Goal: Communication & Community: Answer question/provide support

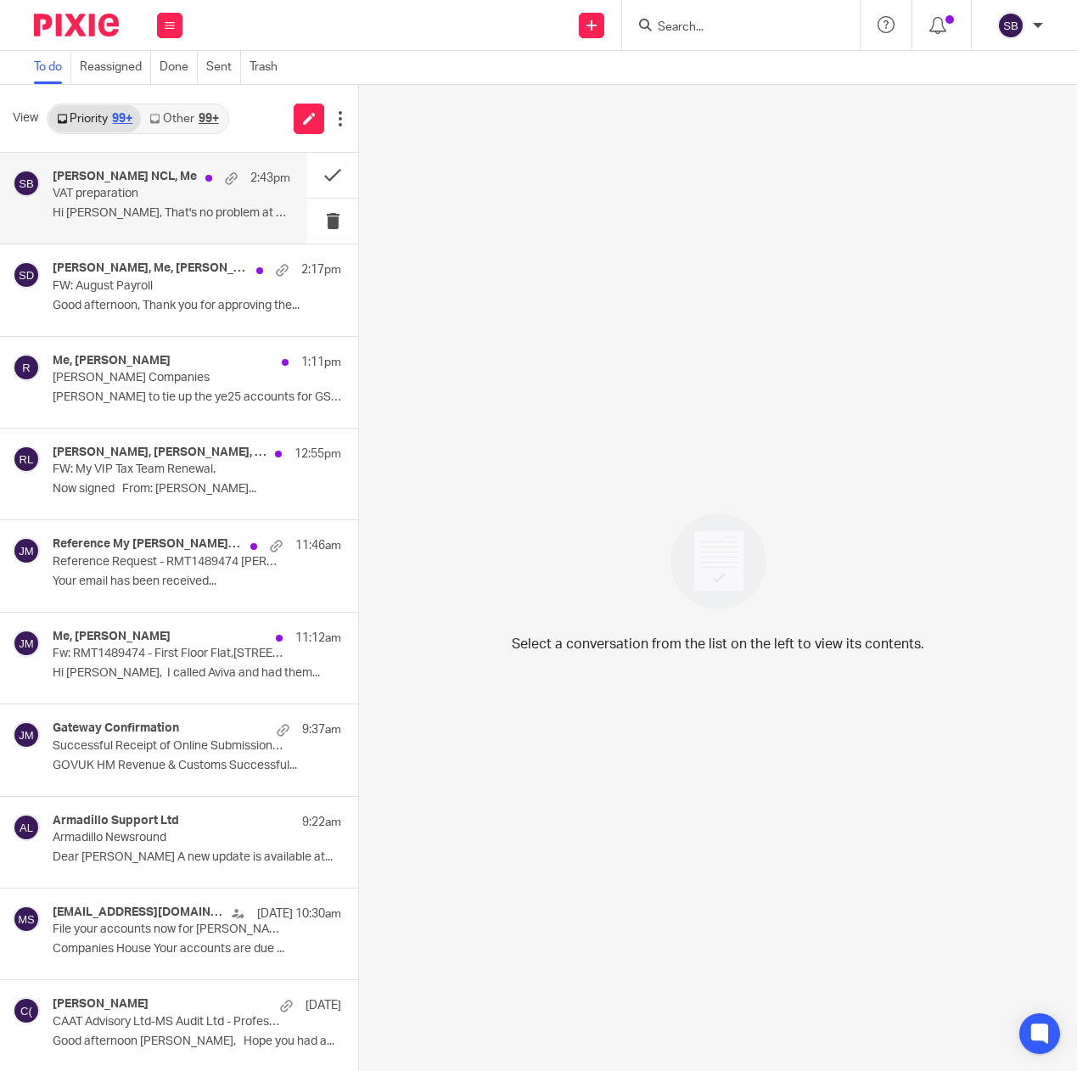
click at [154, 206] on div "Nain Singh NCL, Me 2:43pm VAT preparation Hi Steve, That's no problem at all. .…" at bounding box center [172, 198] width 238 height 57
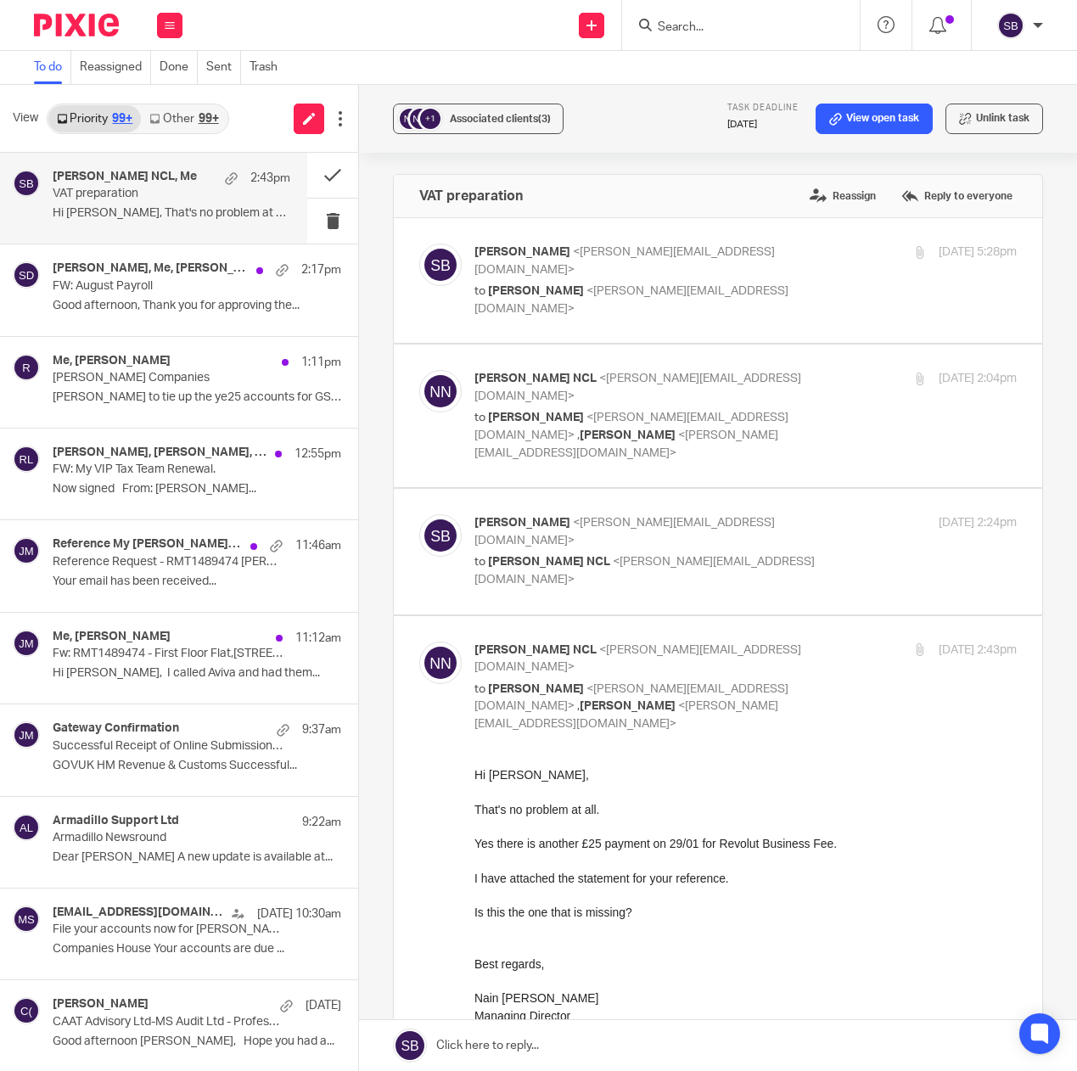
click at [606, 514] on p "Steve Bradshaw <steve@caatadvisory.co.uk>" at bounding box center [655, 531] width 362 height 35
checkbox input "true"
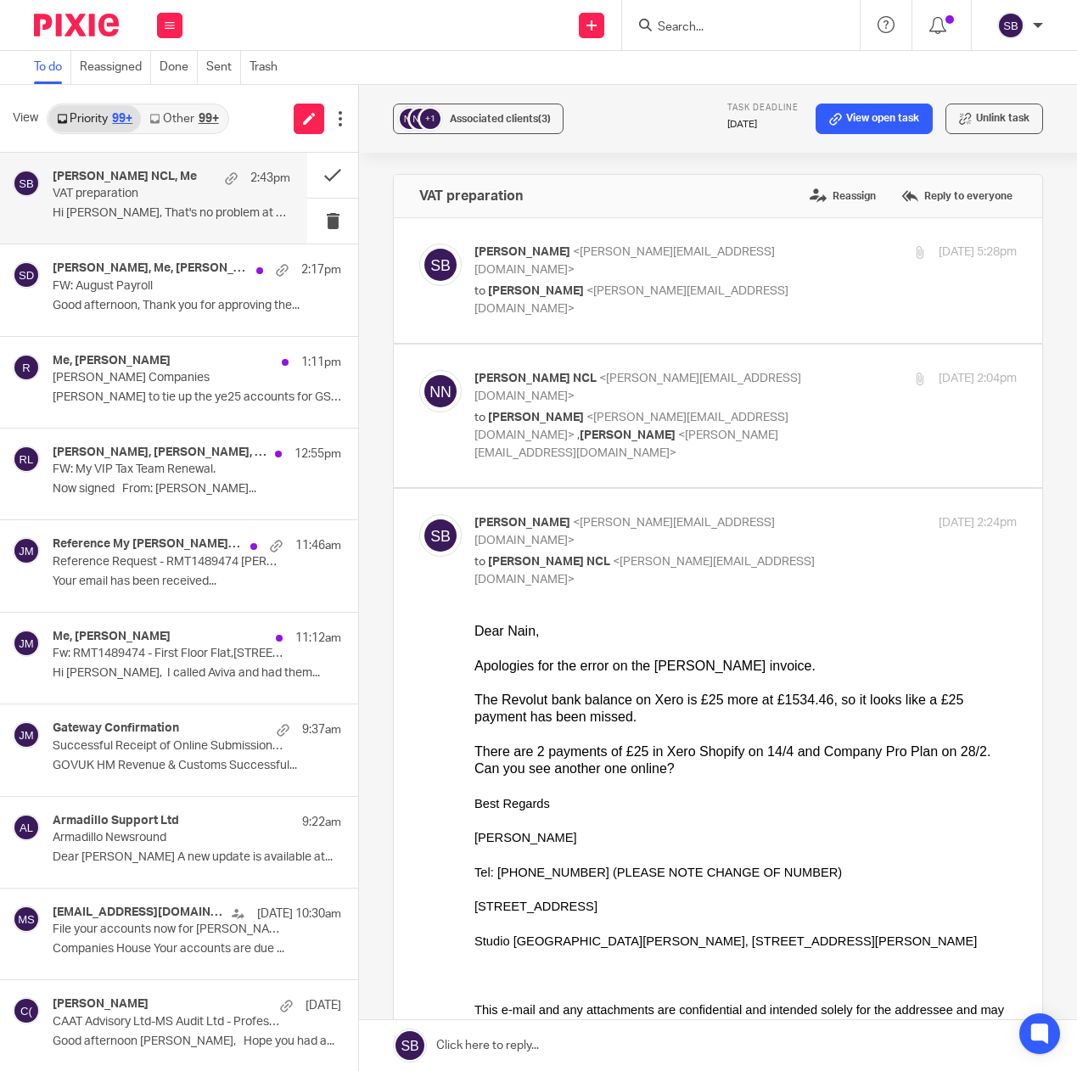
click at [593, 264] on div "Steve Bradshaw <steve@caatadvisory.co.uk> to Naindeep Madhok <n.singh@naaris.co…" at bounding box center [655, 281] width 362 height 74
checkbox input "true"
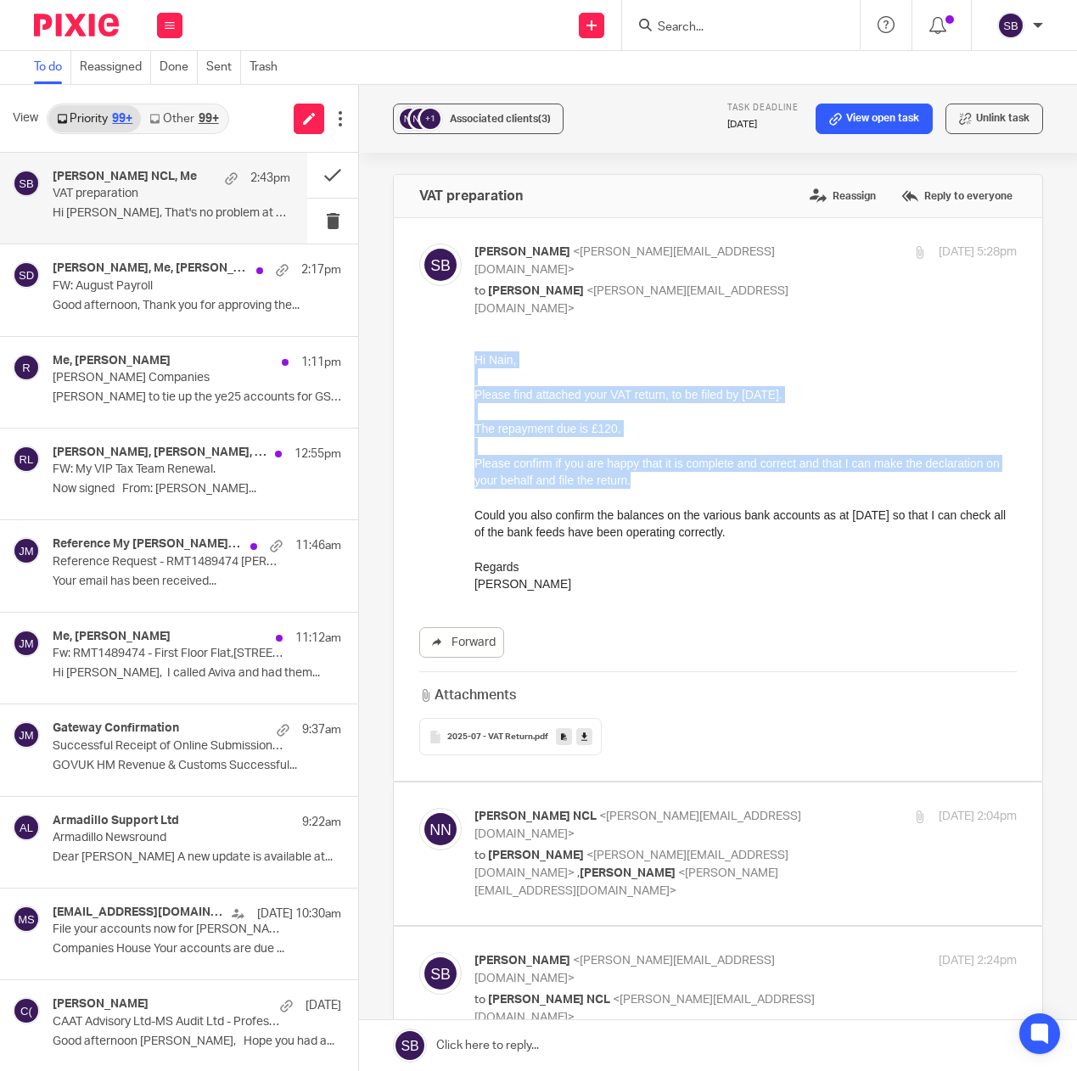
drag, startPoint x: 475, startPoint y: 365, endPoint x: 729, endPoint y: 479, distance: 278.1
click at [729, 479] on div "Hi Nain, Please find attached your VAT return, to be filed by 7 Sep 2025. The r…" at bounding box center [745, 472] width 542 height 242
copy div "Hi Nain, Please find attached your VAT return, to be filed by 7 Sep 2025. The r…"
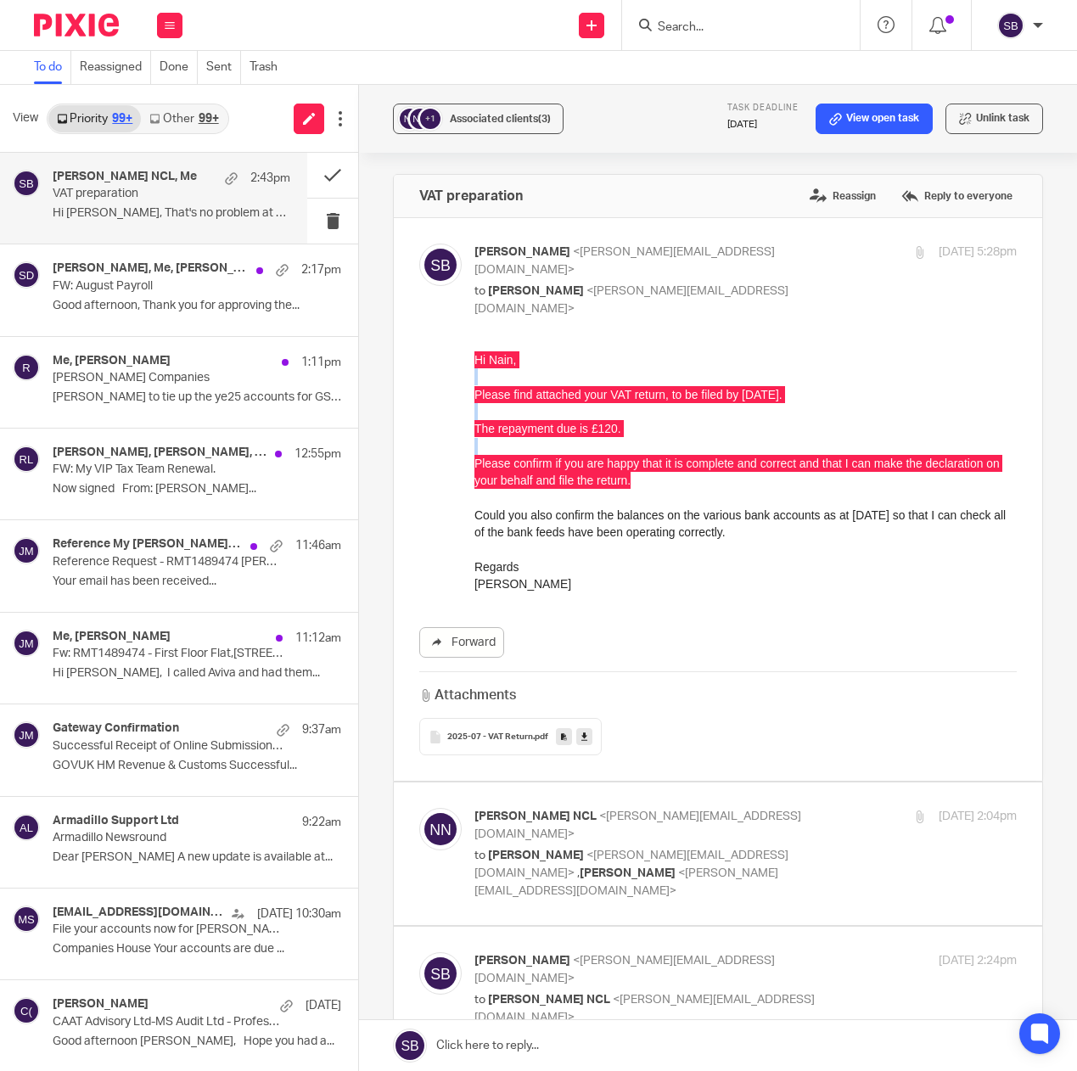
click at [474, 1041] on link at bounding box center [718, 1045] width 718 height 51
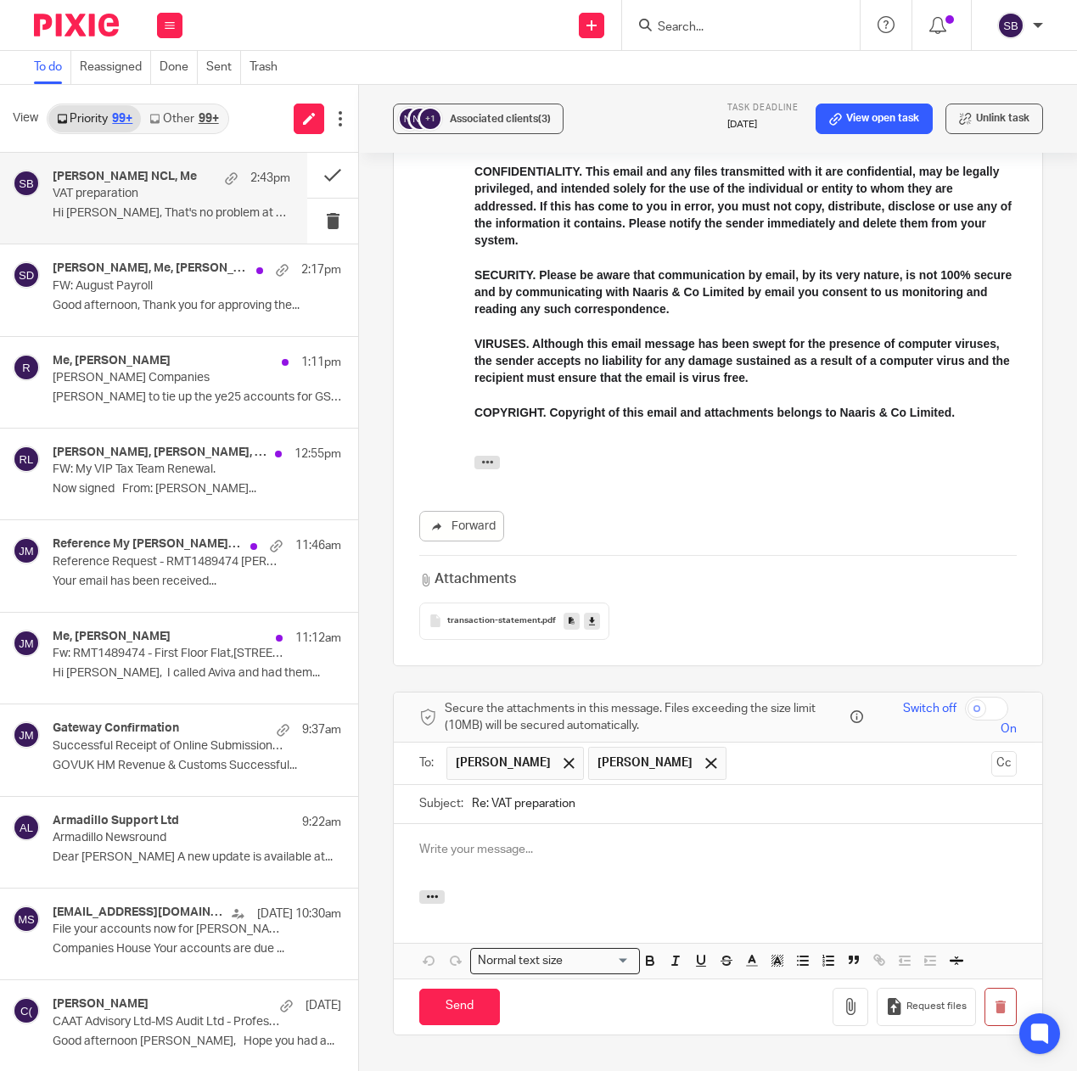
click at [441, 841] on p at bounding box center [718, 849] width 598 height 17
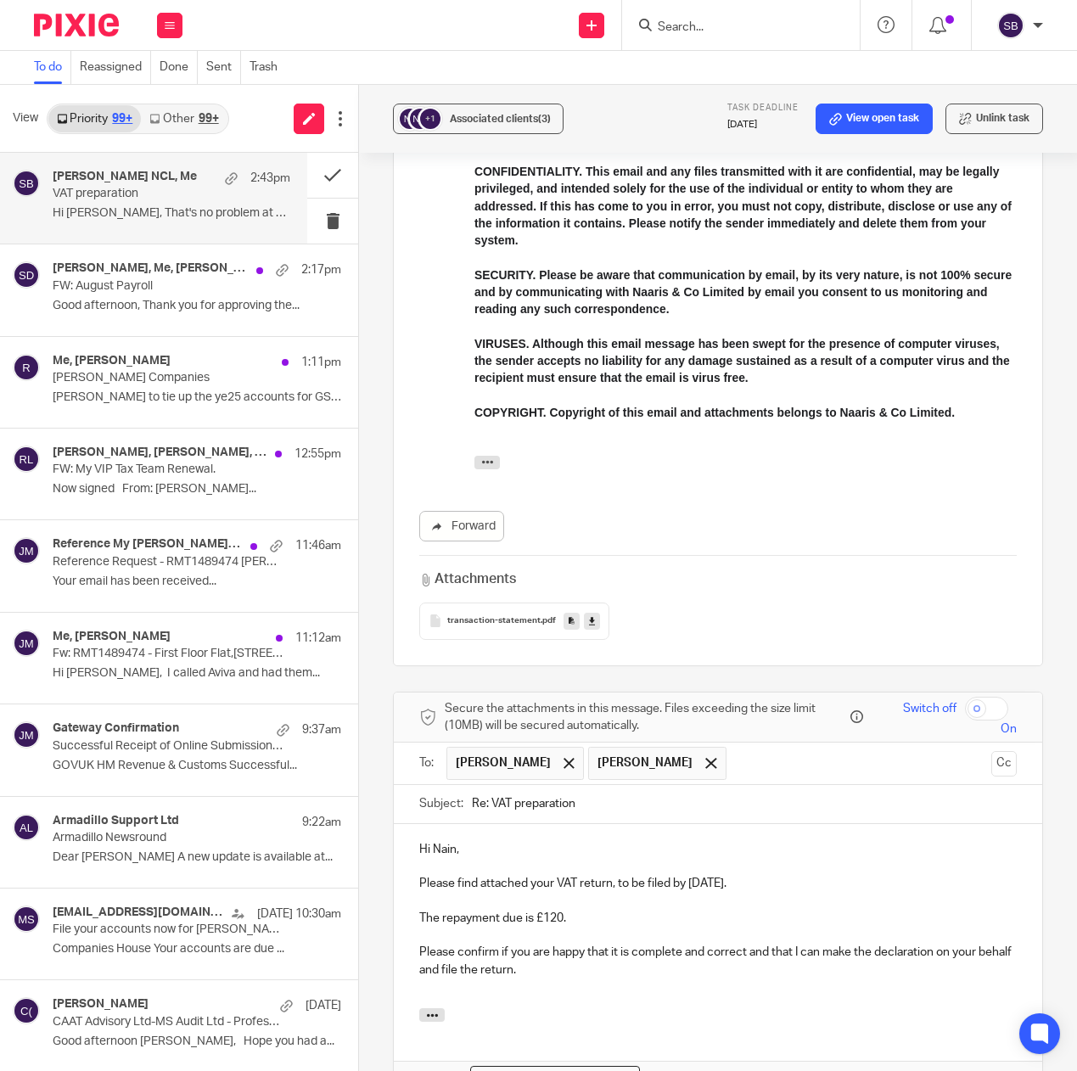
click at [586, 910] on p "The repayment due is £120." at bounding box center [718, 918] width 598 height 17
click at [563, 979] on p at bounding box center [718, 987] width 598 height 17
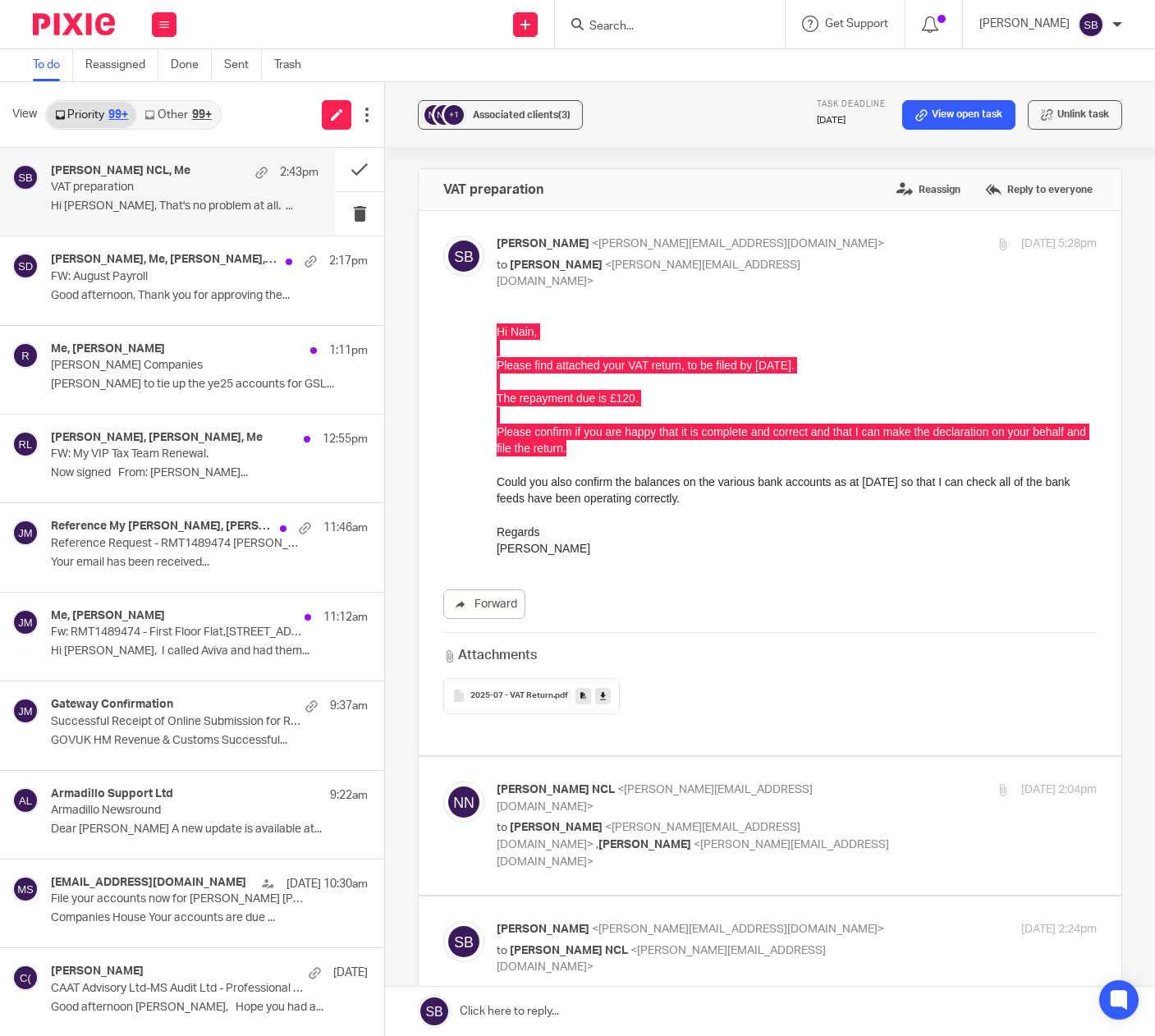
click at [204, 196] on div "Nain Singh NCL, Me 2:43pm VAT preparation Hi Steve, That's no problem at all. .…" at bounding box center [185, 192] width 268 height 55
click at [523, 1011] on link at bounding box center [770, 1011] width 770 height 49
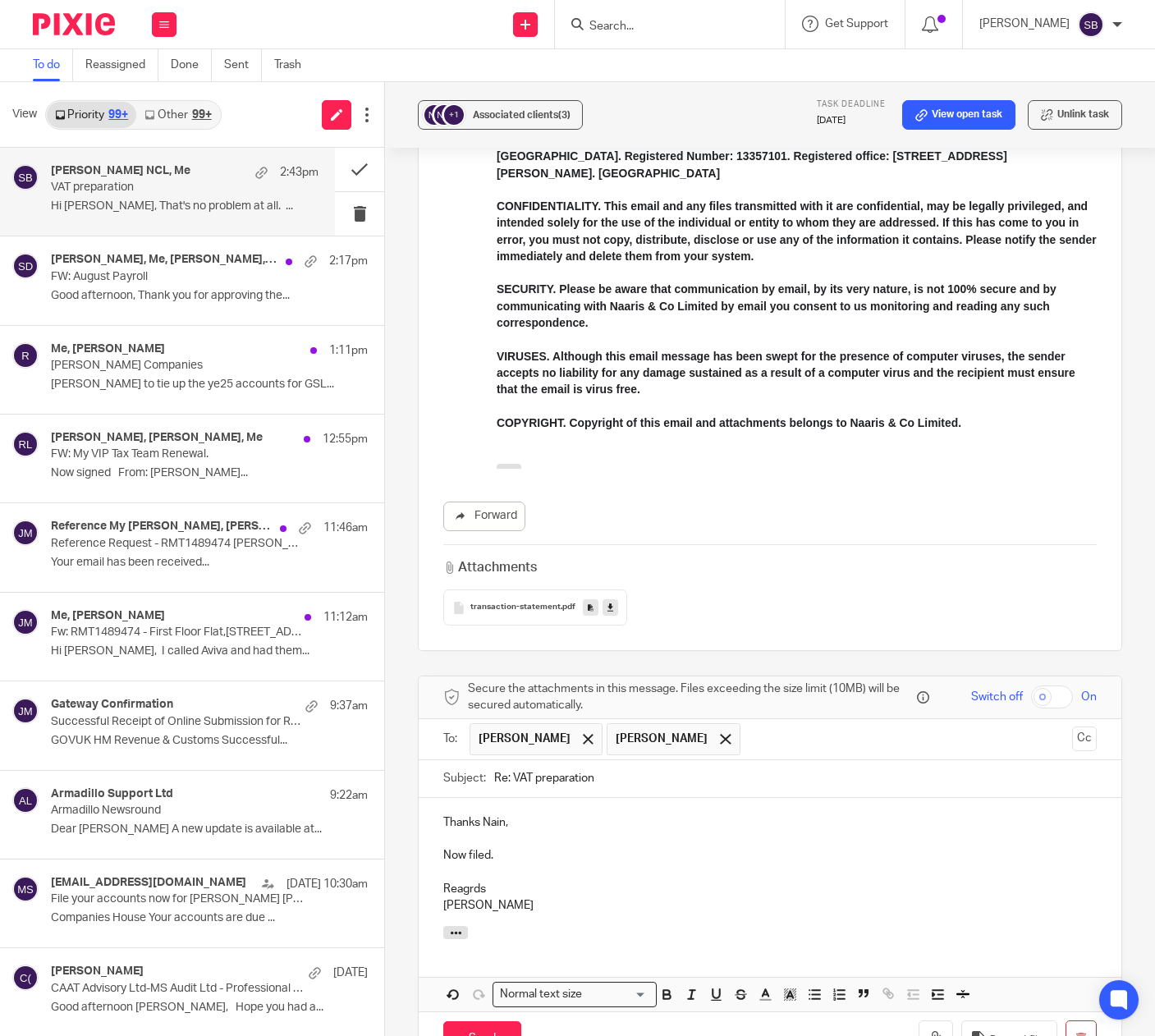
click at [453, 881] on p "Reagrds" at bounding box center [770, 889] width 654 height 16
click at [463, 881] on p "Reagrds" at bounding box center [770, 889] width 654 height 16
click at [481, 1021] on input "Send" at bounding box center [482, 1039] width 78 height 35
click at [68, 729] on div "Gateway Confirmation 9:37am Successful Receipt of Online Submission for Referen…" at bounding box center [185, 725] width 268 height 55
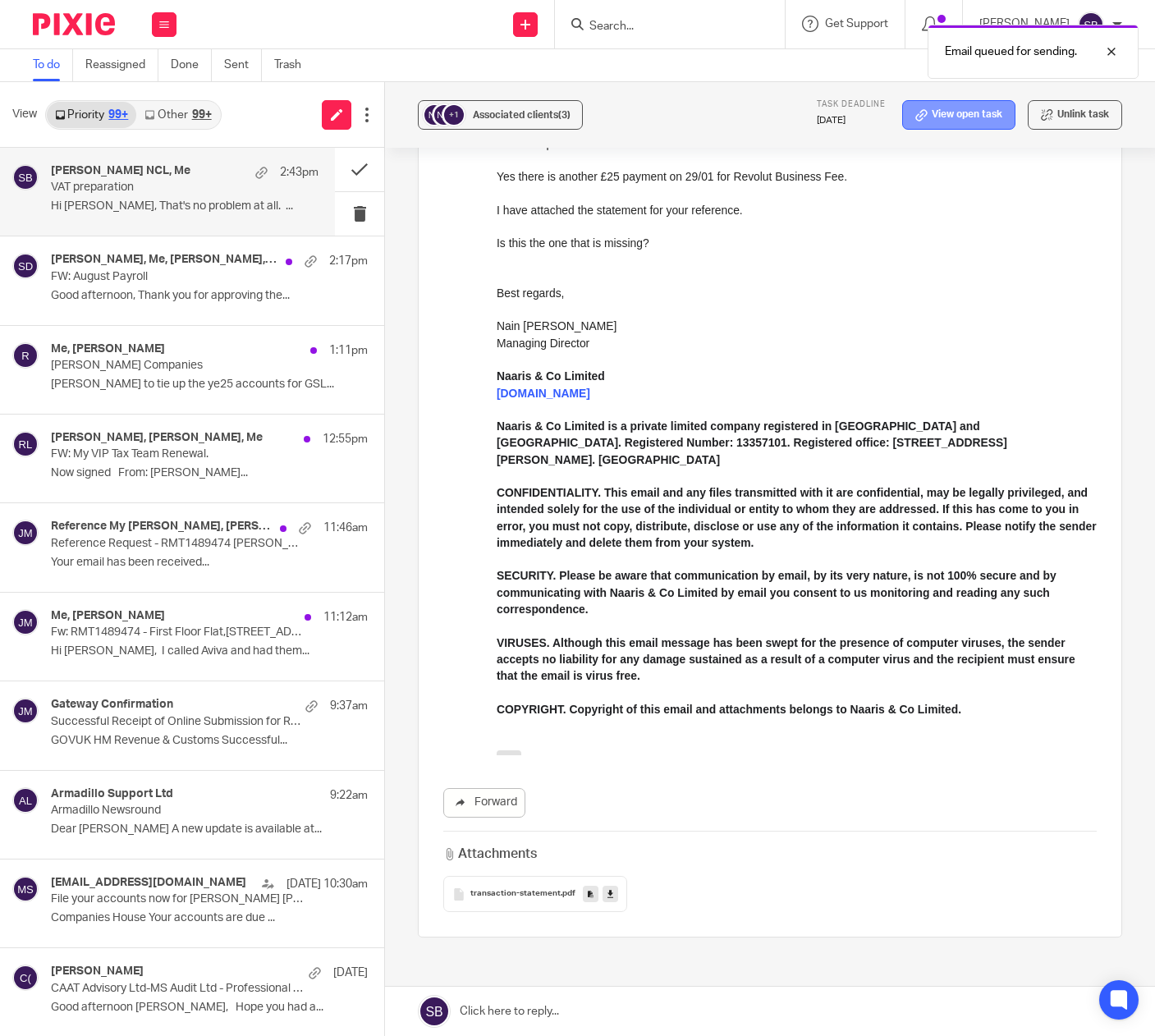
click at [940, 120] on link "View open task" at bounding box center [959, 115] width 113 height 30
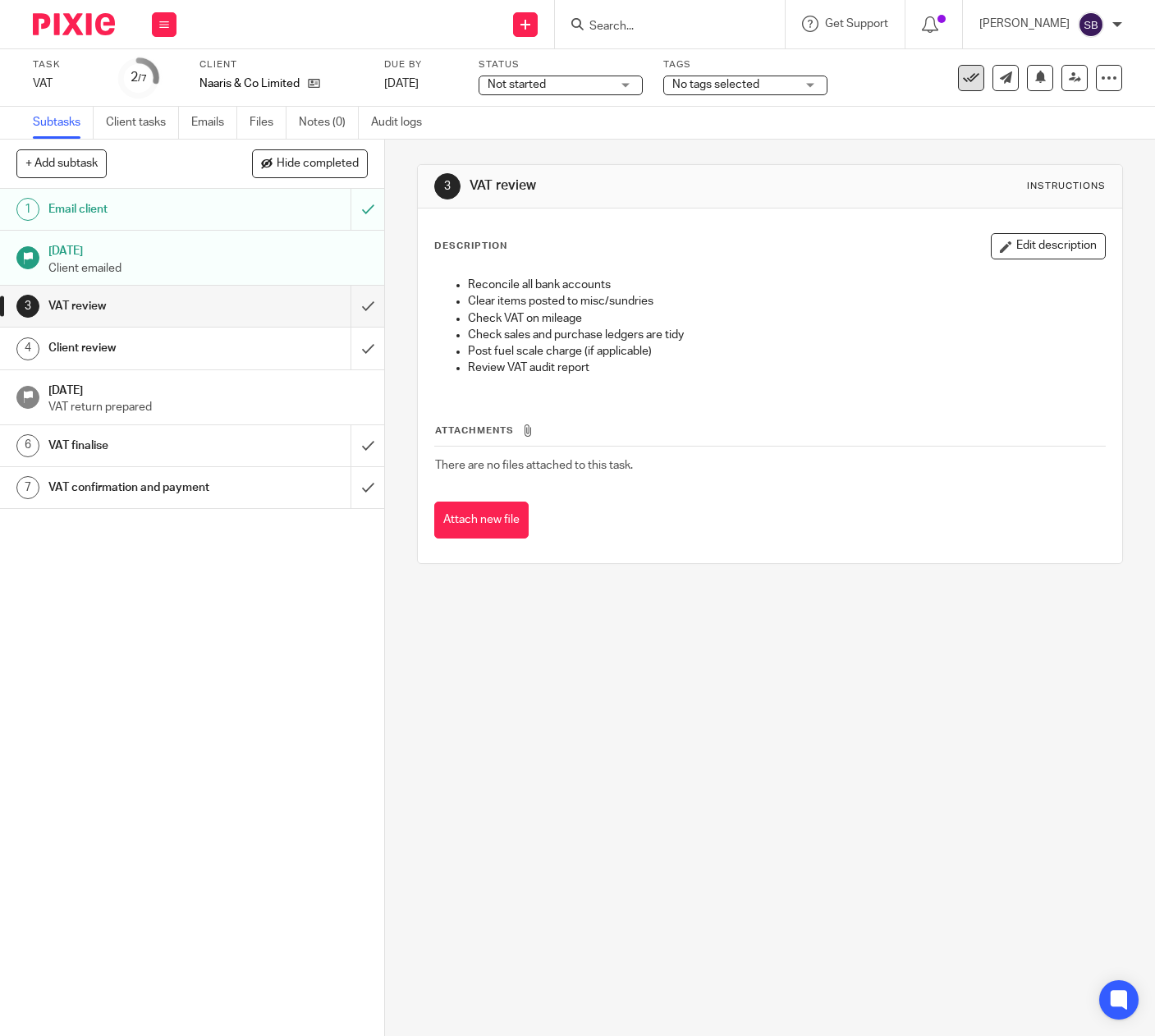
click at [963, 78] on icon at bounding box center [971, 77] width 16 height 16
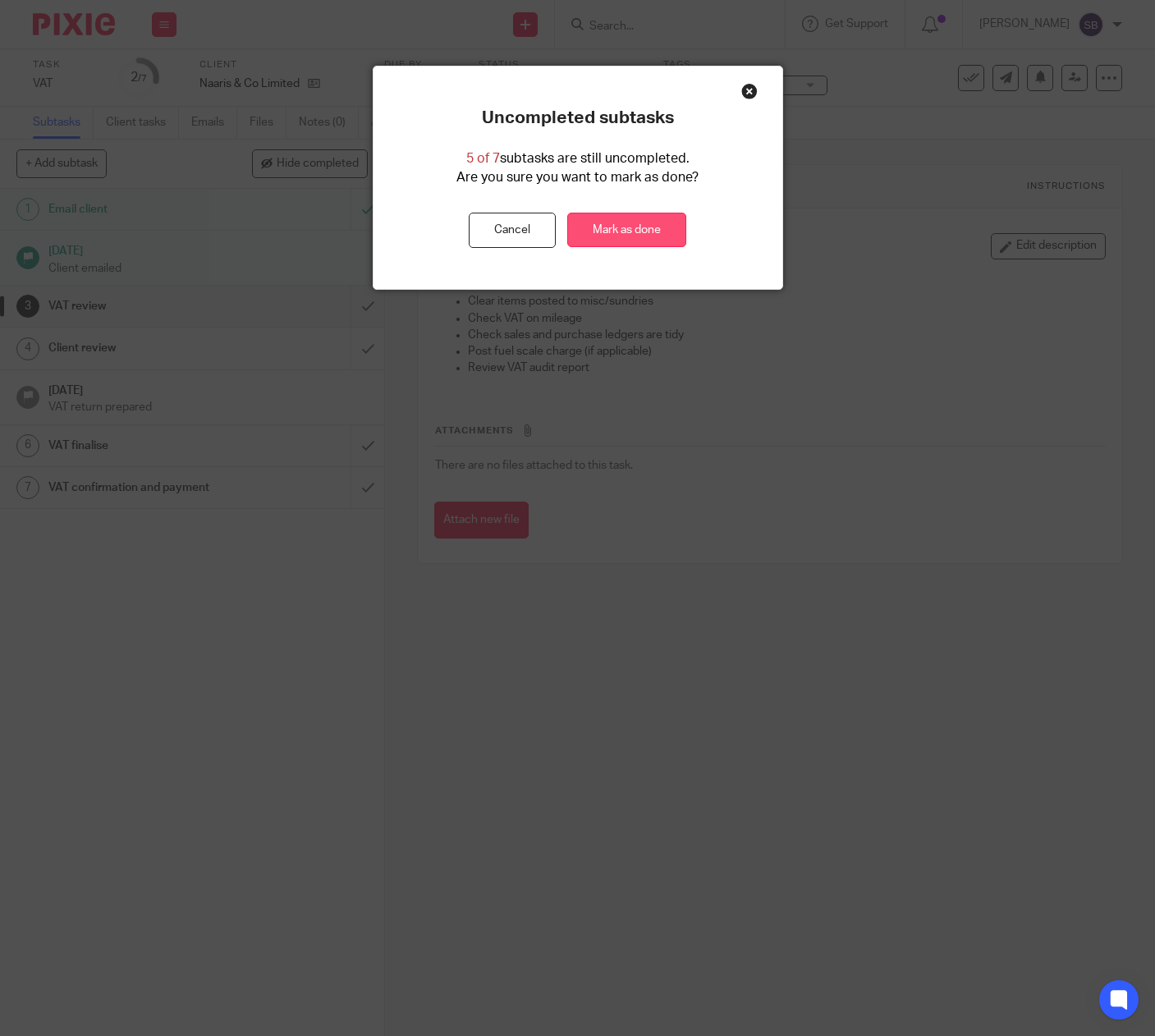
click at [661, 221] on link "Mark as done" at bounding box center [627, 230] width 119 height 35
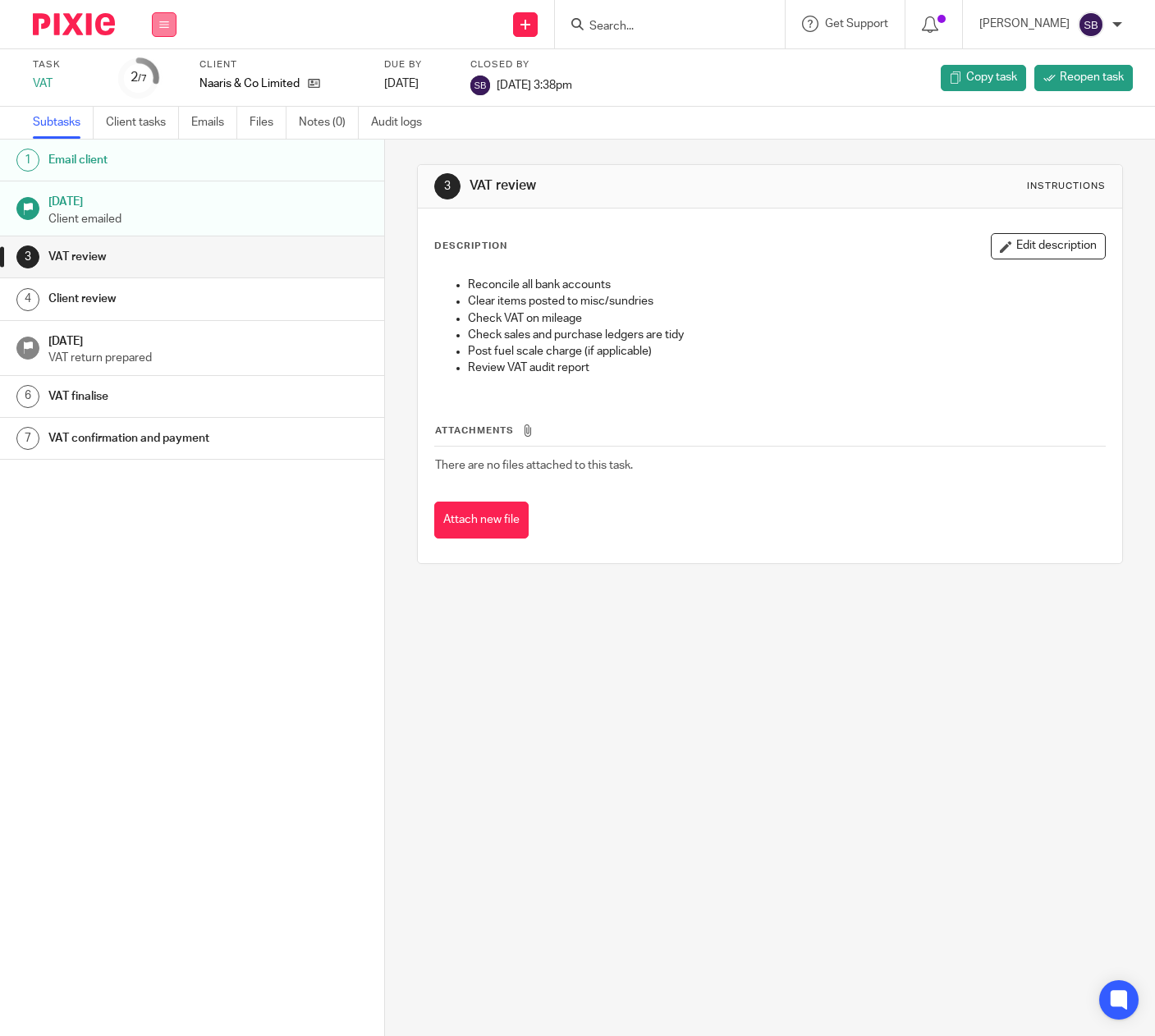
click at [158, 22] on button at bounding box center [163, 24] width 24 height 24
click at [160, 101] on link "Email" at bounding box center [156, 101] width 27 height 12
